Goal: Task Accomplishment & Management: Manage account settings

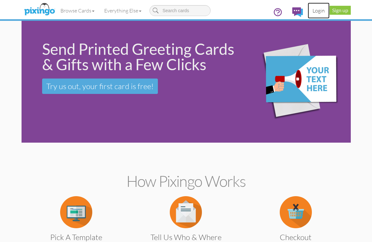
click at [322, 9] on link "Login" at bounding box center [318, 11] width 22 height 16
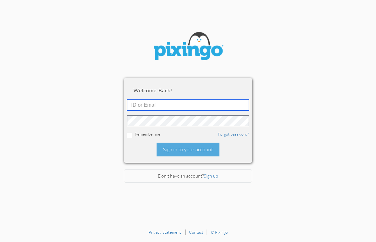
type input "5724"
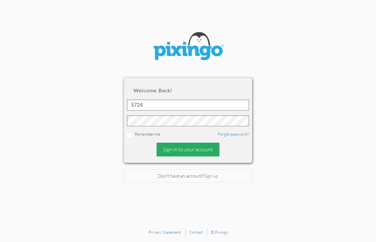
click at [191, 148] on div "Sign in to your account" at bounding box center [188, 150] width 63 height 14
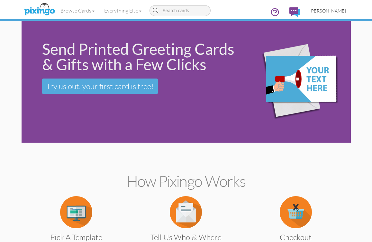
click at [333, 10] on span "[PERSON_NAME]" at bounding box center [327, 10] width 36 height 5
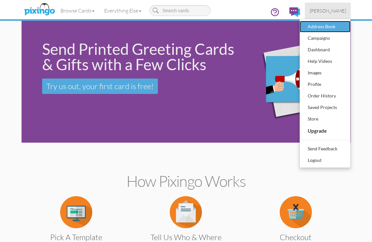
click at [325, 26] on div "Address Book" at bounding box center [325, 27] width 38 height 10
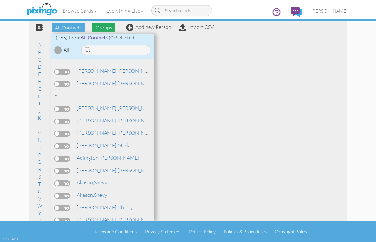
click at [104, 27] on span "Groups" at bounding box center [103, 28] width 23 height 10
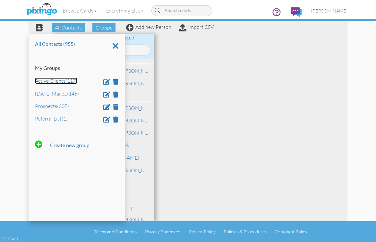
click at [48, 81] on link "Active Clients (117)" at bounding box center [56, 81] width 42 height 6
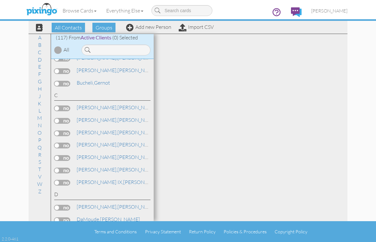
scroll to position [193, 0]
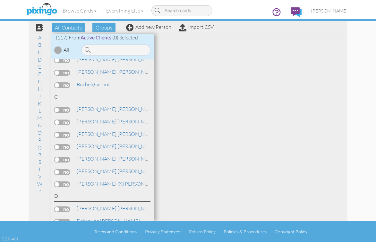
click at [61, 25] on div "Browse Cards Business Accounting Automotive Chiropractor Customer Dental Financ…" at bounding box center [188, 12] width 319 height 25
click at [63, 26] on span "All Contacts" at bounding box center [68, 28] width 33 height 10
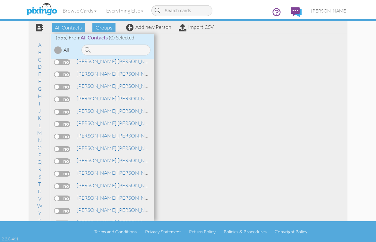
scroll to position [1590, 0]
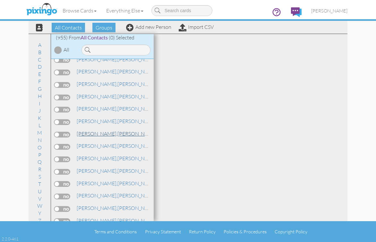
click at [95, 131] on span "[PERSON_NAME]," at bounding box center [97, 134] width 41 height 6
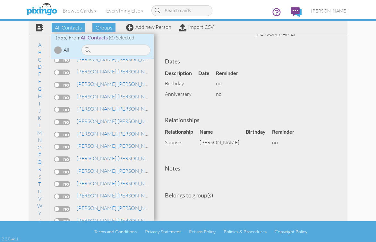
scroll to position [177, 0]
click at [115, 146] on link "[PERSON_NAME]" at bounding box center [117, 146] width 82 height 8
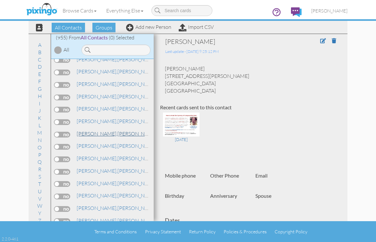
click at [99, 134] on span "[PERSON_NAME]," at bounding box center [97, 134] width 41 height 6
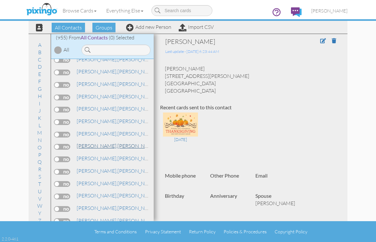
click at [108, 145] on link "[PERSON_NAME]" at bounding box center [117, 146] width 82 height 8
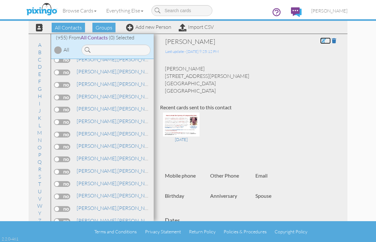
click at [320, 41] on span at bounding box center [323, 40] width 6 height 5
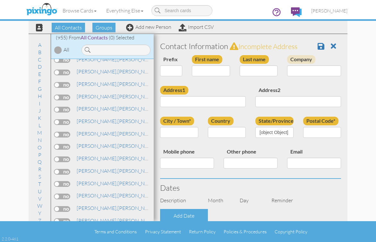
type input "[PERSON_NAME]"
type input "[STREET_ADDRESS][PERSON_NAME]"
type input "SHADOW HILLS"
type input "91040"
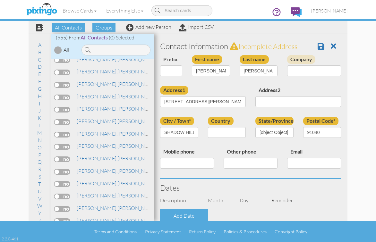
select select "object:5479"
select select "object:5724"
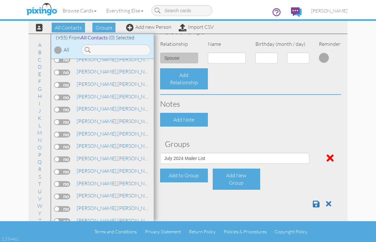
scroll to position [239, 0]
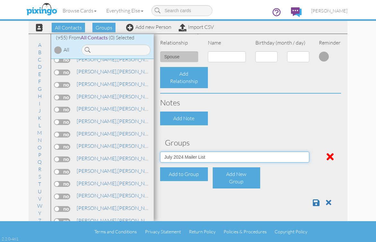
click at [302, 156] on select "Active Clients [DATE] Mailer List Prospects Referral List" at bounding box center [234, 157] width 149 height 11
select select "object:5475"
click at [160, 152] on select "Active Clients [DATE] Mailer List Prospects Referral List" at bounding box center [234, 157] width 149 height 11
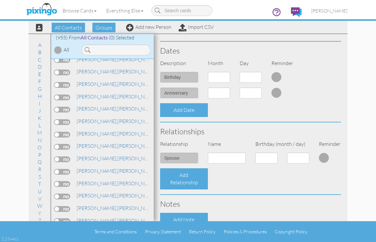
scroll to position [110, 0]
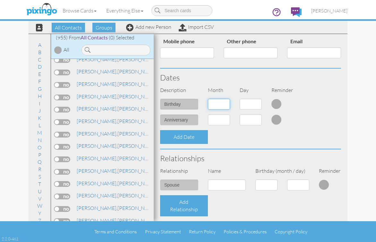
click at [224, 104] on select "1 - [DATE] - [DATE] - [DATE] - [DATE] - [DATE] - [DATE] - [DATE] - [DATE] - [DA…" at bounding box center [219, 104] width 22 height 11
select select "object:5795"
click at [208, 99] on select "1 - [DATE] - [DATE] - [DATE] - [DATE] - [DATE] - [DATE] - [DATE] - [DATE] - [DA…" at bounding box center [219, 104] width 22 height 11
click at [257, 104] on select "1 2 3 4 5 6 7 8 9 10 11 12 13 14 15 16 17 18 19 20 21 22 23 24 25 26 27 28 29 30" at bounding box center [251, 104] width 22 height 11
select select "number:23"
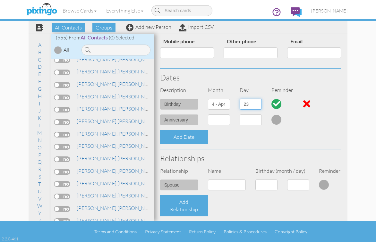
click at [240, 99] on select "1 2 3 4 5 6 7 8 9 10 11 12 13 14 15 16 17 18 19 20 21 22 23 24 25 26 27 28 29 30" at bounding box center [251, 104] width 22 height 11
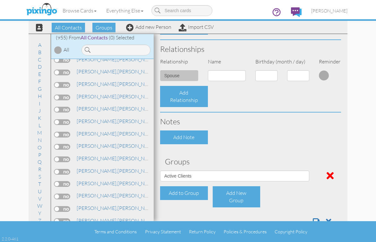
scroll to position [239, 0]
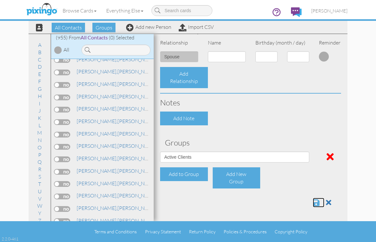
click at [313, 201] on span at bounding box center [316, 203] width 7 height 8
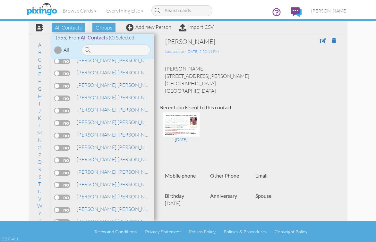
scroll to position [1638, 0]
click at [85, 138] on span "[PERSON_NAME]," at bounding box center [97, 135] width 41 height 6
